Goal: Information Seeking & Learning: Learn about a topic

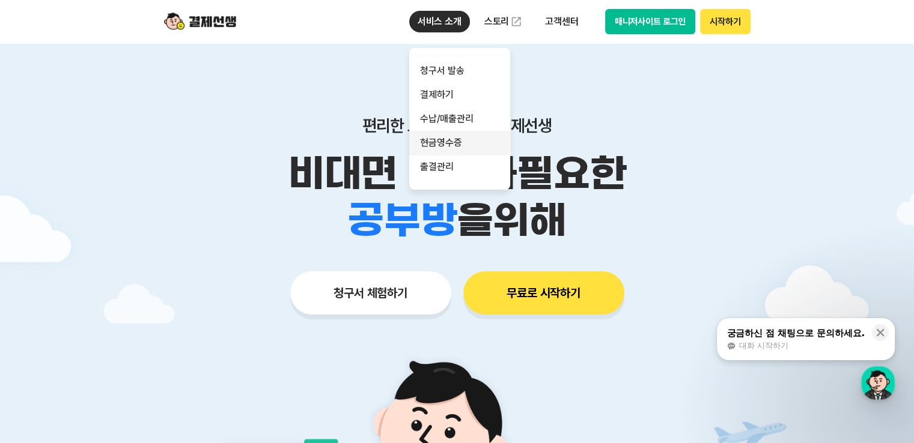
click at [466, 143] on link "현금영수증" at bounding box center [459, 143] width 101 height 24
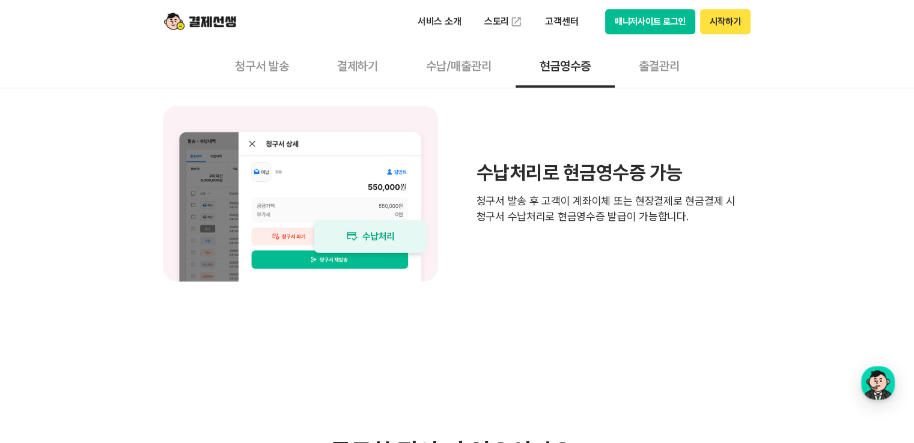
scroll to position [1022, 0]
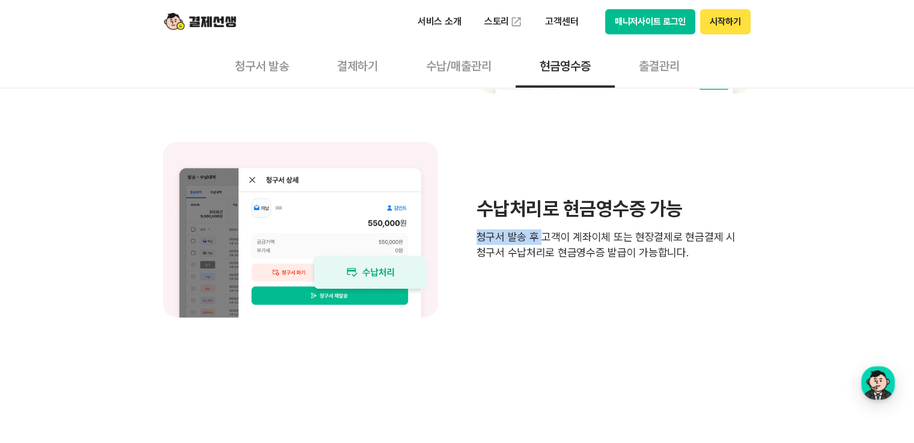
drag, startPoint x: 476, startPoint y: 236, endPoint x: 538, endPoint y: 239, distance: 62.0
click at [538, 239] on p "청구서 발송 후 고객이 계좌이체 또는 현장결제로 현금결제 시 청구서 수납처리로 현금영수증 발급이 가능합니다." at bounding box center [614, 245] width 275 height 31
click at [542, 235] on p "청구서 발송 후 고객이 계좌이체 또는 현장결제로 현금결제 시 청구서 수납처리로 현금영수증 발급이 가능합니다." at bounding box center [614, 245] width 275 height 31
drag, startPoint x: 542, startPoint y: 235, endPoint x: 701, endPoint y: 230, distance: 158.7
click at [701, 230] on p "청구서 발송 후 고객이 계좌이체 또는 현장결제로 현금결제 시 청구서 수납처리로 현금영수증 발급이 가능합니다." at bounding box center [614, 245] width 275 height 31
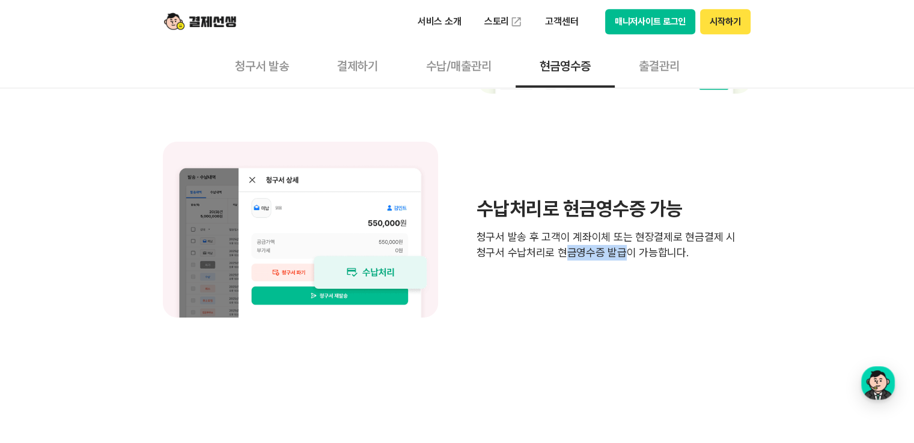
drag, startPoint x: 561, startPoint y: 258, endPoint x: 624, endPoint y: 251, distance: 63.5
click at [624, 251] on p "청구서 발송 후 고객이 계좌이체 또는 현장결제로 현금결제 시 청구서 수납처리로 현금영수증 발급이 가능합니다." at bounding box center [614, 245] width 275 height 31
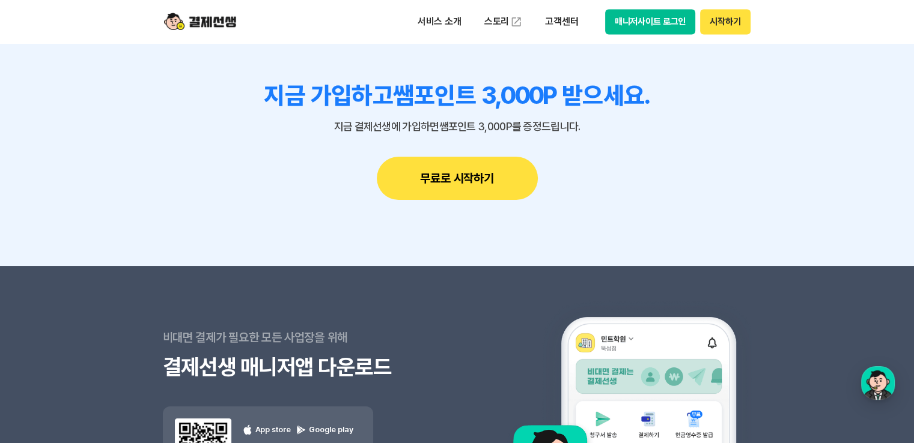
scroll to position [1923, 0]
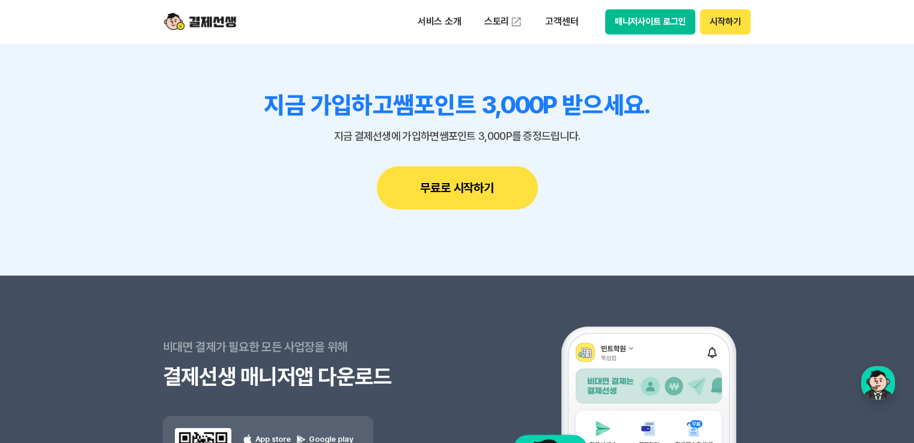
click at [483, 195] on button "무료로 시작하기" at bounding box center [457, 187] width 161 height 43
click at [720, 24] on button "시작하기" at bounding box center [725, 21] width 50 height 25
drag, startPoint x: 478, startPoint y: 108, endPoint x: 638, endPoint y: 88, distance: 161.7
click at [638, 88] on section "지금 가입하고 쌤포인트 3,000P 받으세요. 지금 결제선생에 가입하면 쌤포인트 3,000P를 증정드립니다. 무료로 시작하기" at bounding box center [457, 150] width 914 height 251
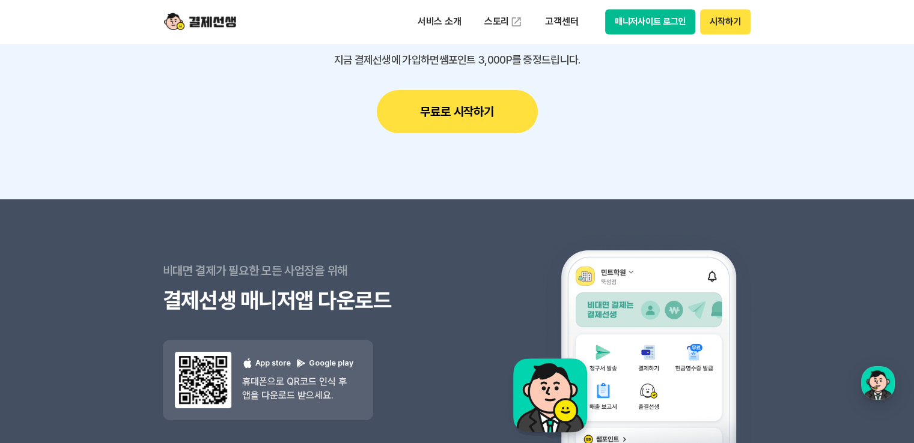
scroll to position [1940, 0]
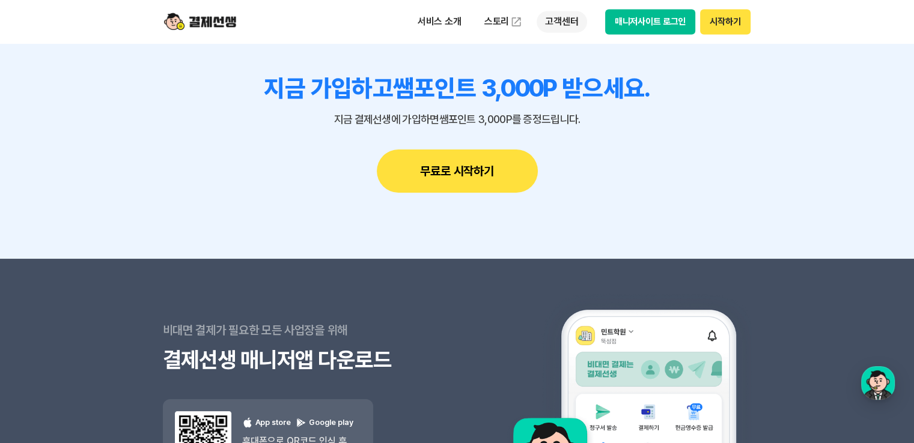
click at [561, 22] on p "고객센터" at bounding box center [562, 22] width 50 height 22
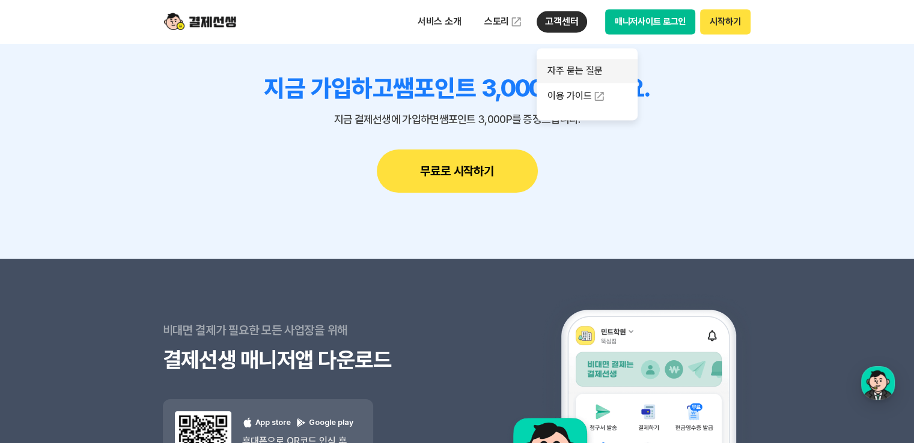
click at [577, 74] on link "자주 묻는 질문" at bounding box center [587, 71] width 101 height 24
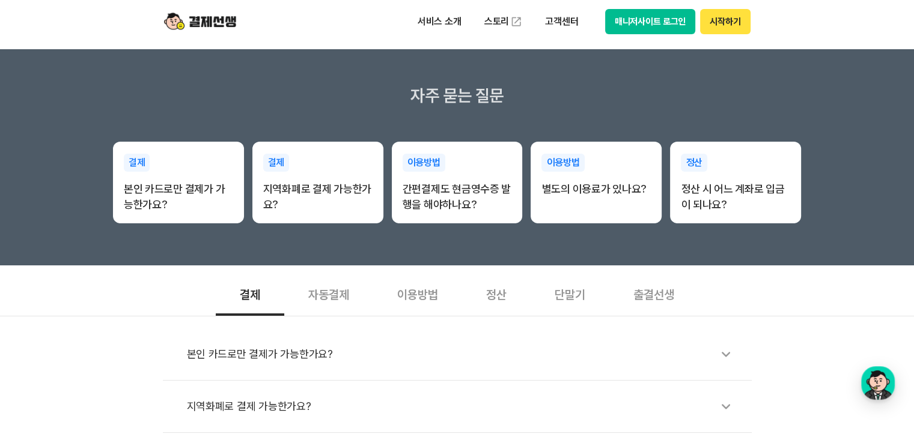
scroll to position [180, 0]
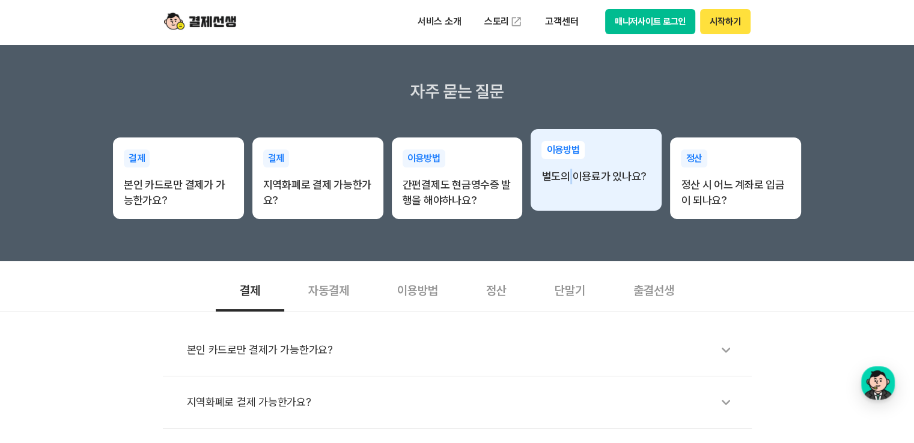
click at [570, 197] on div "이용방법 별도의 이용료가 있나요?" at bounding box center [596, 170] width 131 height 82
click at [572, 171] on p "별도의 이용료가 있나요?" at bounding box center [595, 177] width 109 height 16
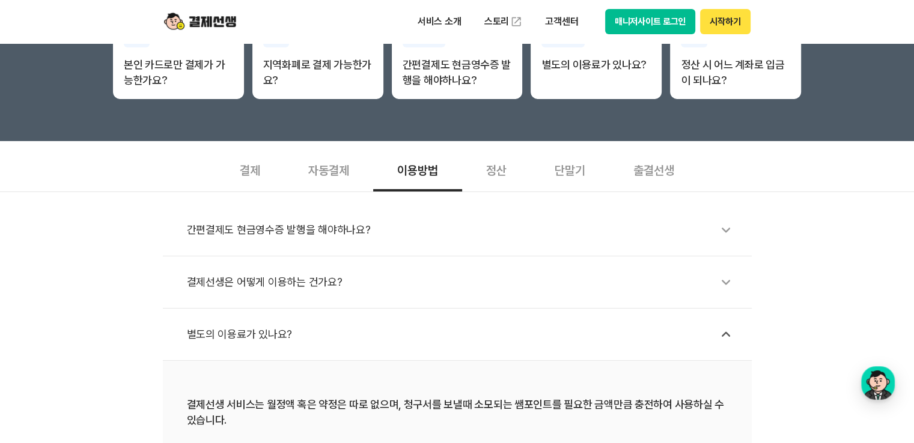
scroll to position [361, 0]
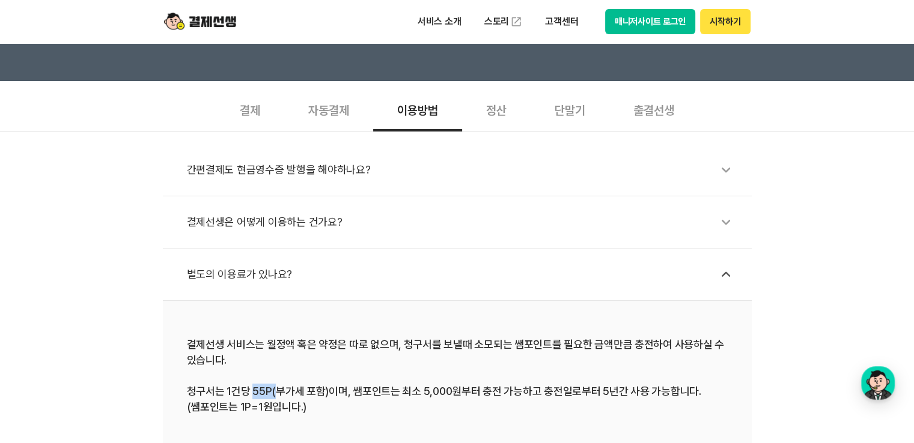
drag, startPoint x: 252, startPoint y: 386, endPoint x: 275, endPoint y: 388, distance: 22.3
click at [275, 388] on div "결제선생 서비스는 월정액 혹은 약정은 따로 없으며, 청구서를 보낼때 소모되는 쌤포인트를 필요한 금액만큼 충전하여 사용하실 수 있습니다. 청구서…" at bounding box center [457, 376] width 541 height 78
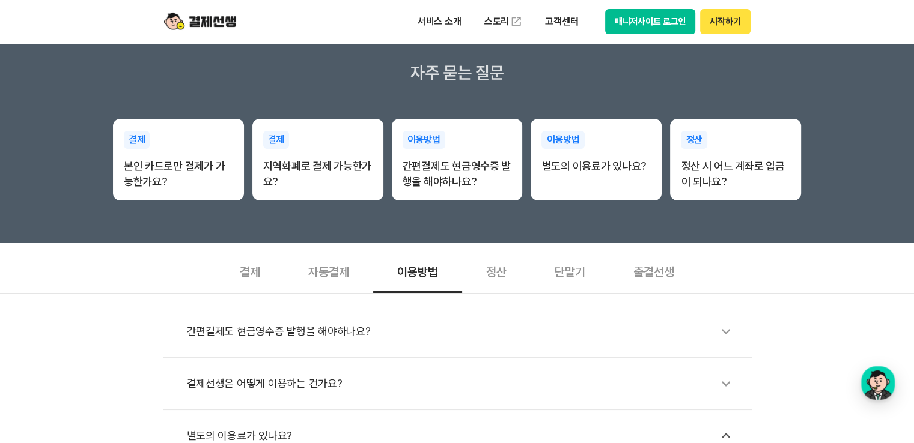
scroll to position [180, 0]
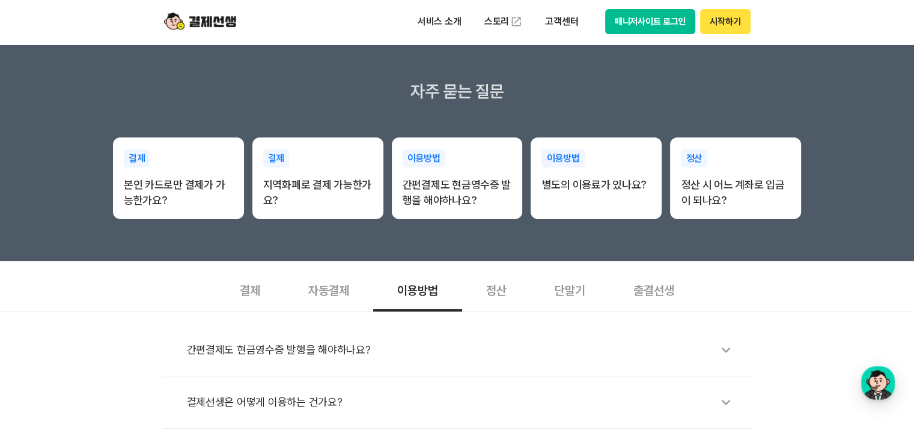
click at [517, 353] on div "간편결제도 현금영수증 발행을 해야하나요?" at bounding box center [463, 351] width 553 height 28
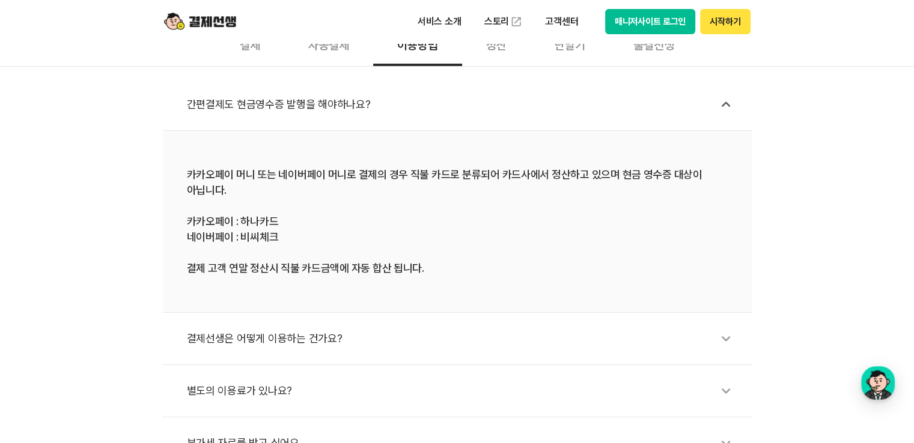
scroll to position [421, 0]
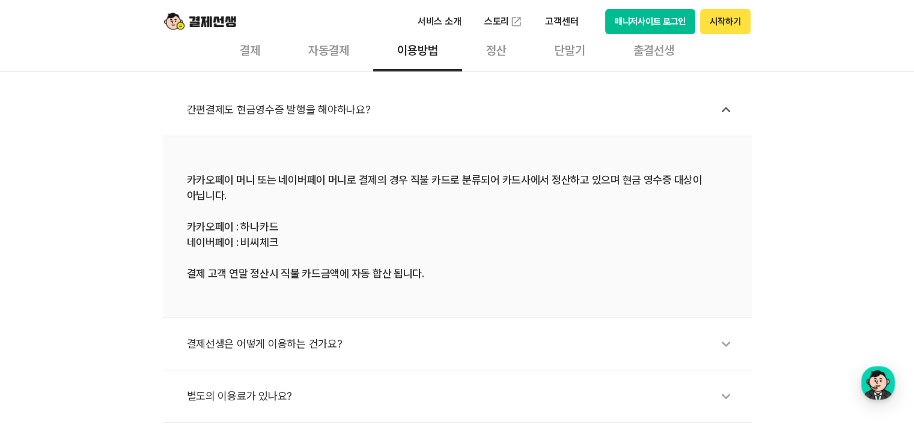
click at [500, 337] on div "결제선생은 어떻게 이용하는 건가요?" at bounding box center [463, 344] width 553 height 28
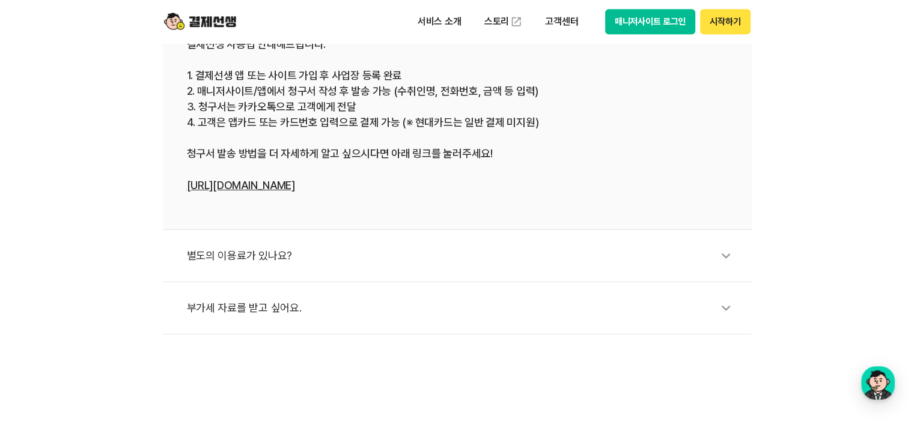
scroll to position [661, 0]
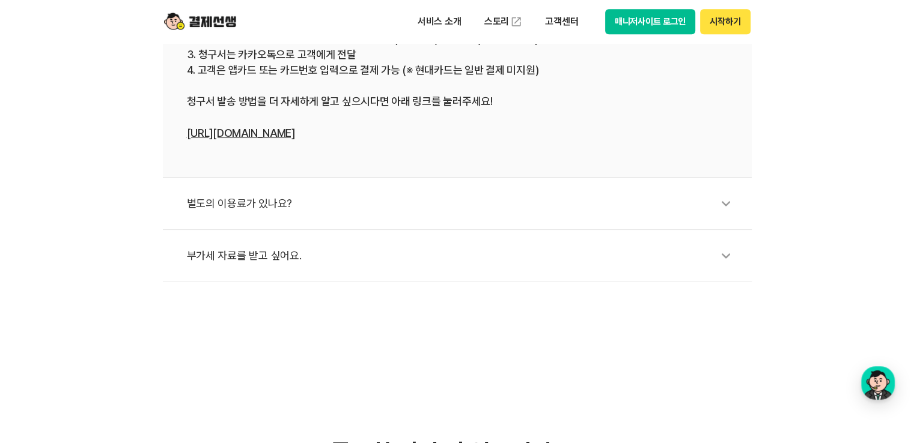
click at [370, 261] on div "부가세 자료를 받고 싶어요." at bounding box center [463, 256] width 553 height 28
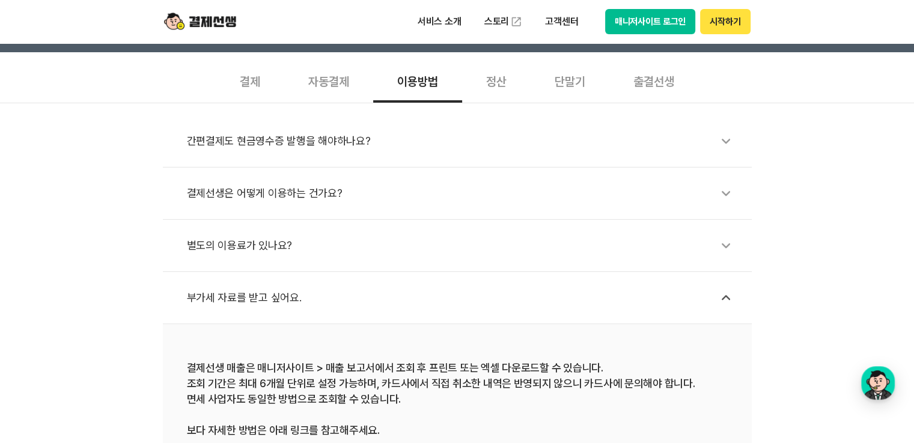
scroll to position [361, 0]
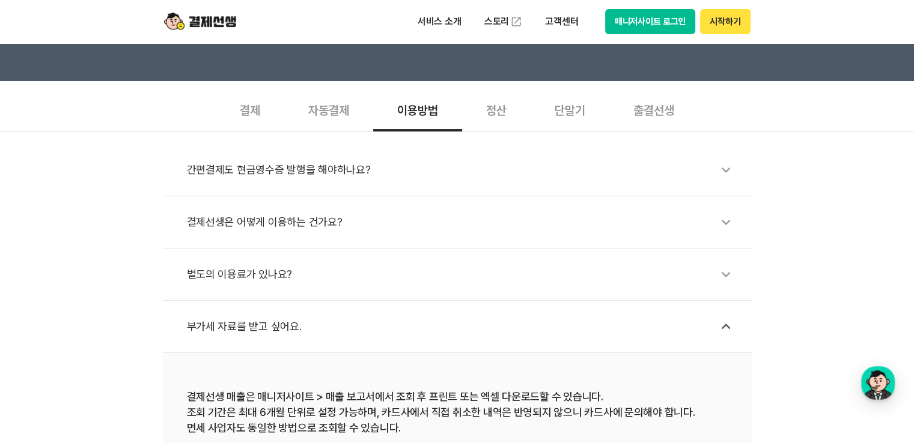
click at [452, 239] on li "결제선생은 어떻게 이용하는 건가요?" at bounding box center [457, 222] width 589 height 52
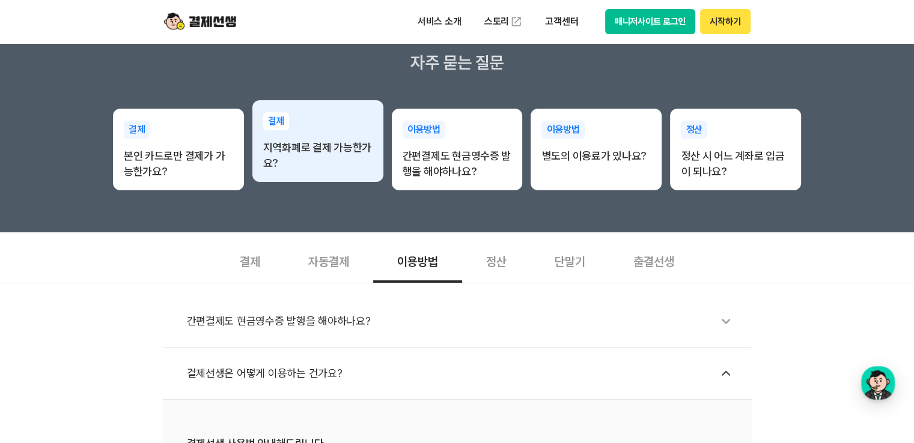
scroll to position [120, 0]
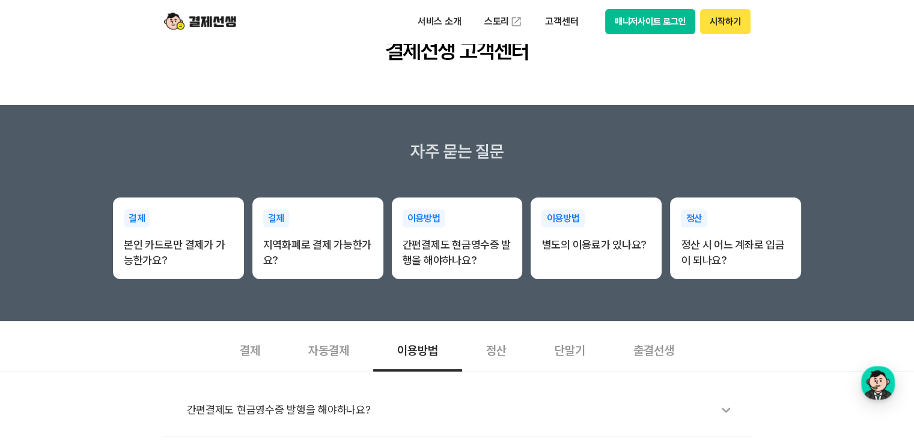
click at [329, 350] on div "자동결제" at bounding box center [328, 349] width 89 height 44
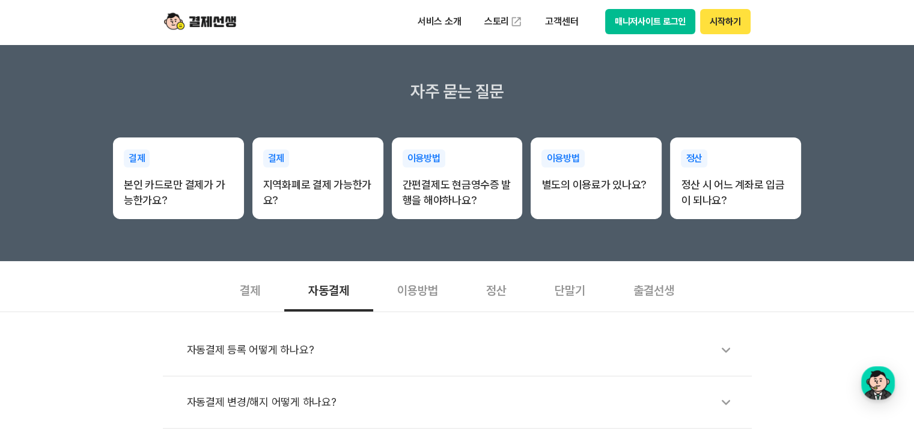
scroll to position [300, 0]
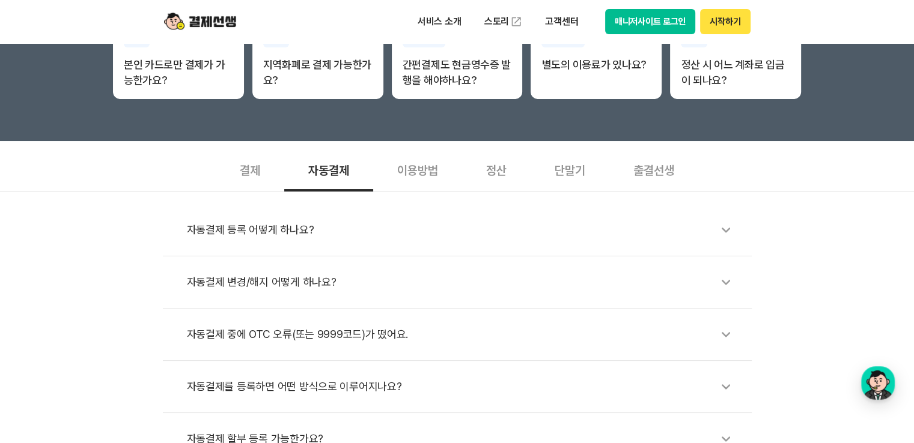
click at [592, 159] on div "단말기" at bounding box center [570, 169] width 79 height 44
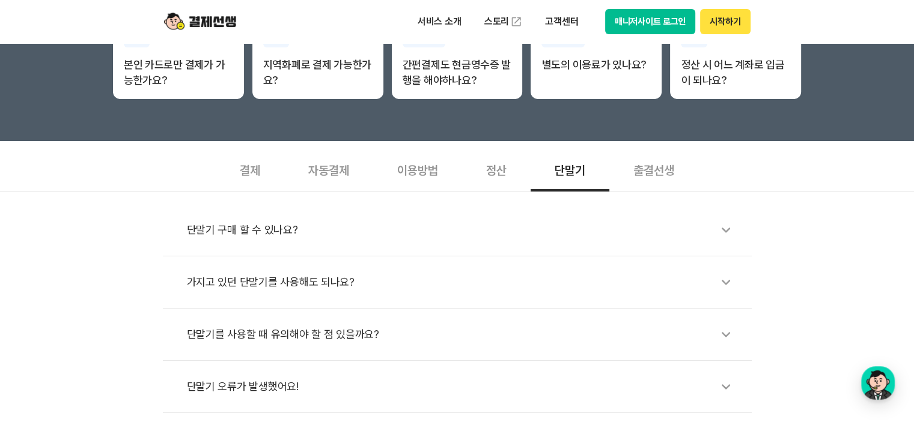
scroll to position [421, 0]
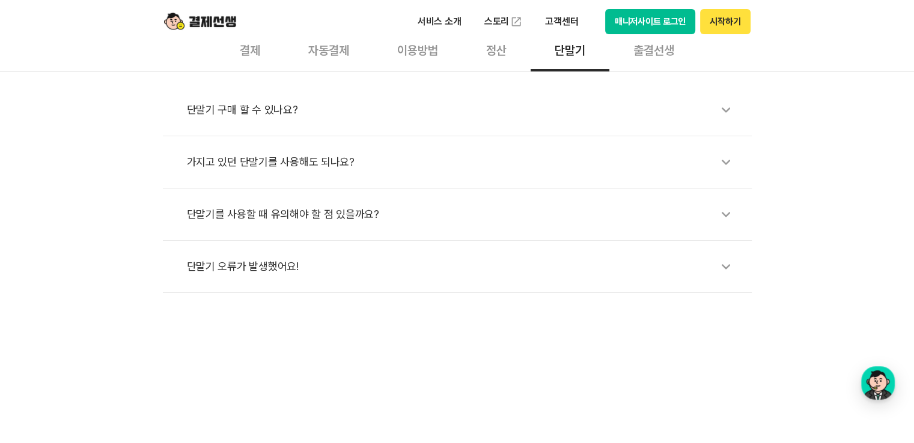
click at [535, 119] on div "단말기 구매 할 수 있나요?" at bounding box center [463, 110] width 553 height 28
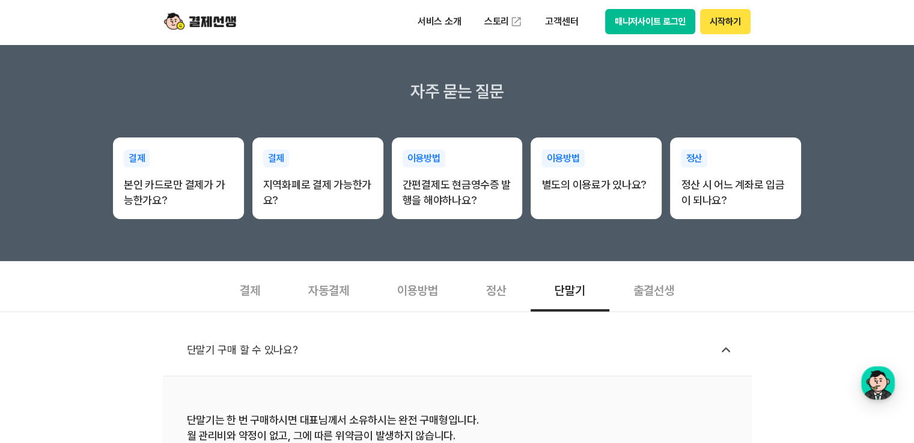
scroll to position [0, 0]
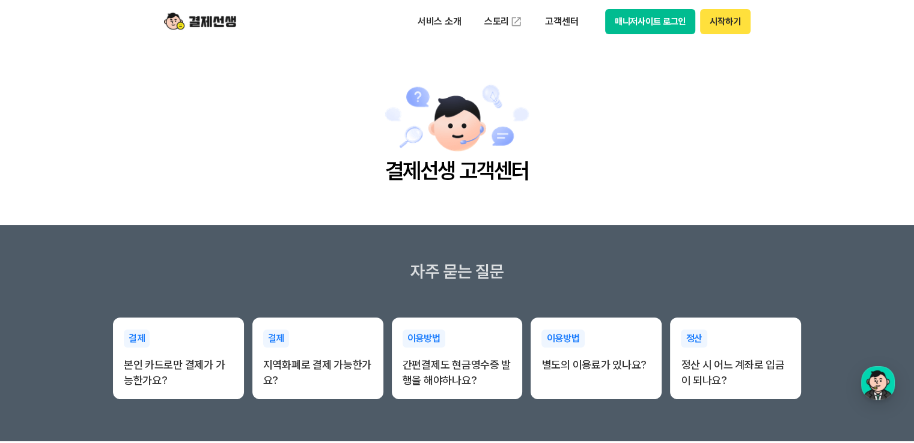
click at [209, 28] on img at bounding box center [200, 21] width 72 height 23
